Goal: Transaction & Acquisition: Purchase product/service

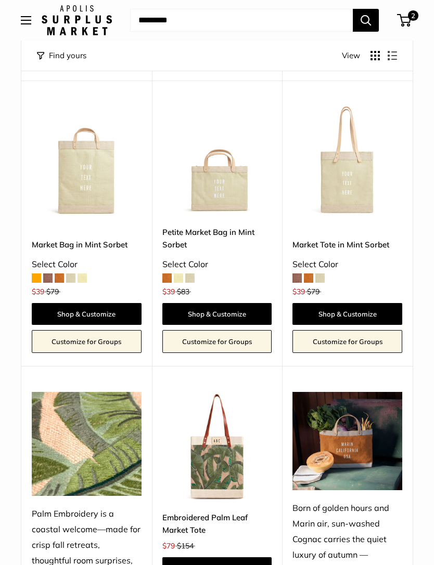
scroll to position [371, 0]
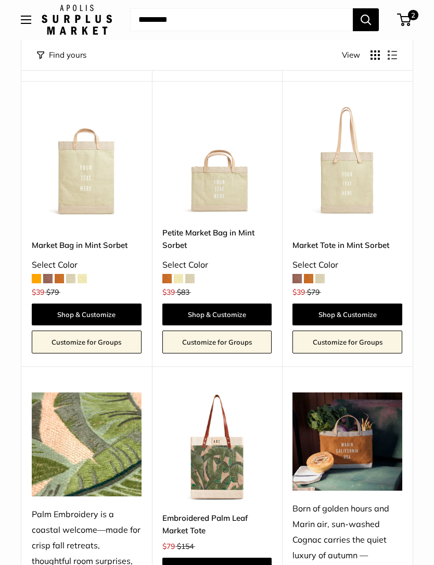
click at [211, 186] on img at bounding box center [217, 163] width 110 height 110
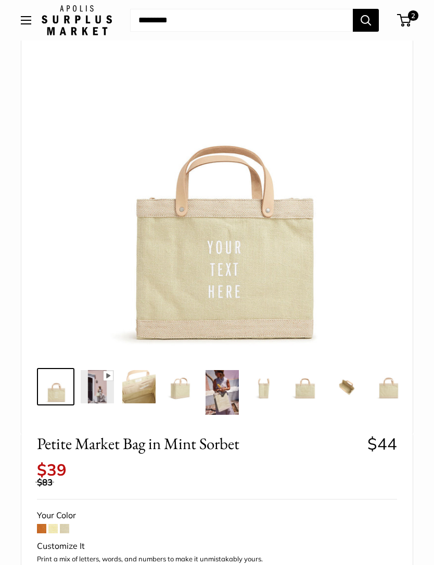
scroll to position [87, 0]
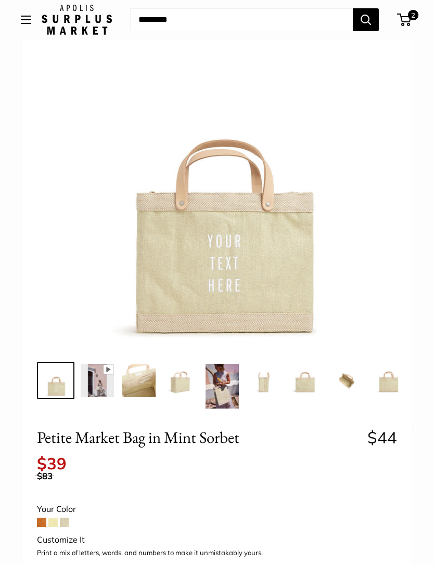
click at [301, 389] on img at bounding box center [305, 381] width 33 height 33
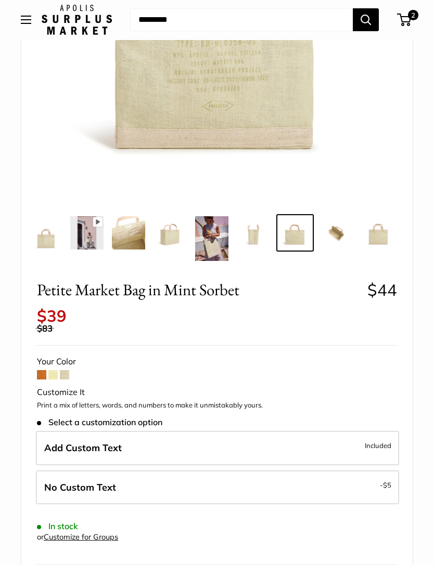
scroll to position [235, 0]
click at [209, 441] on label "Add Custom Text Included" at bounding box center [217, 448] width 363 height 34
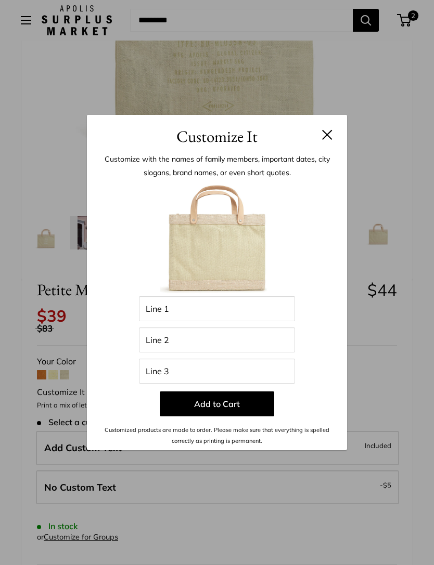
click at [320, 149] on h3 "Customize It" at bounding box center [216, 136] width 229 height 24
click at [326, 140] on button at bounding box center [327, 134] width 10 height 10
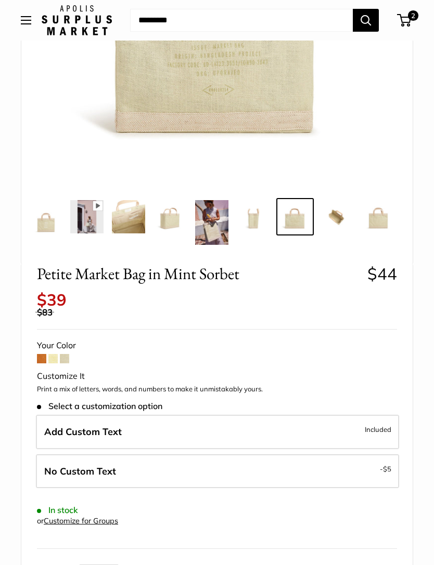
scroll to position [251, 0]
